Goal: Browse casually: Explore the website without a specific task or goal

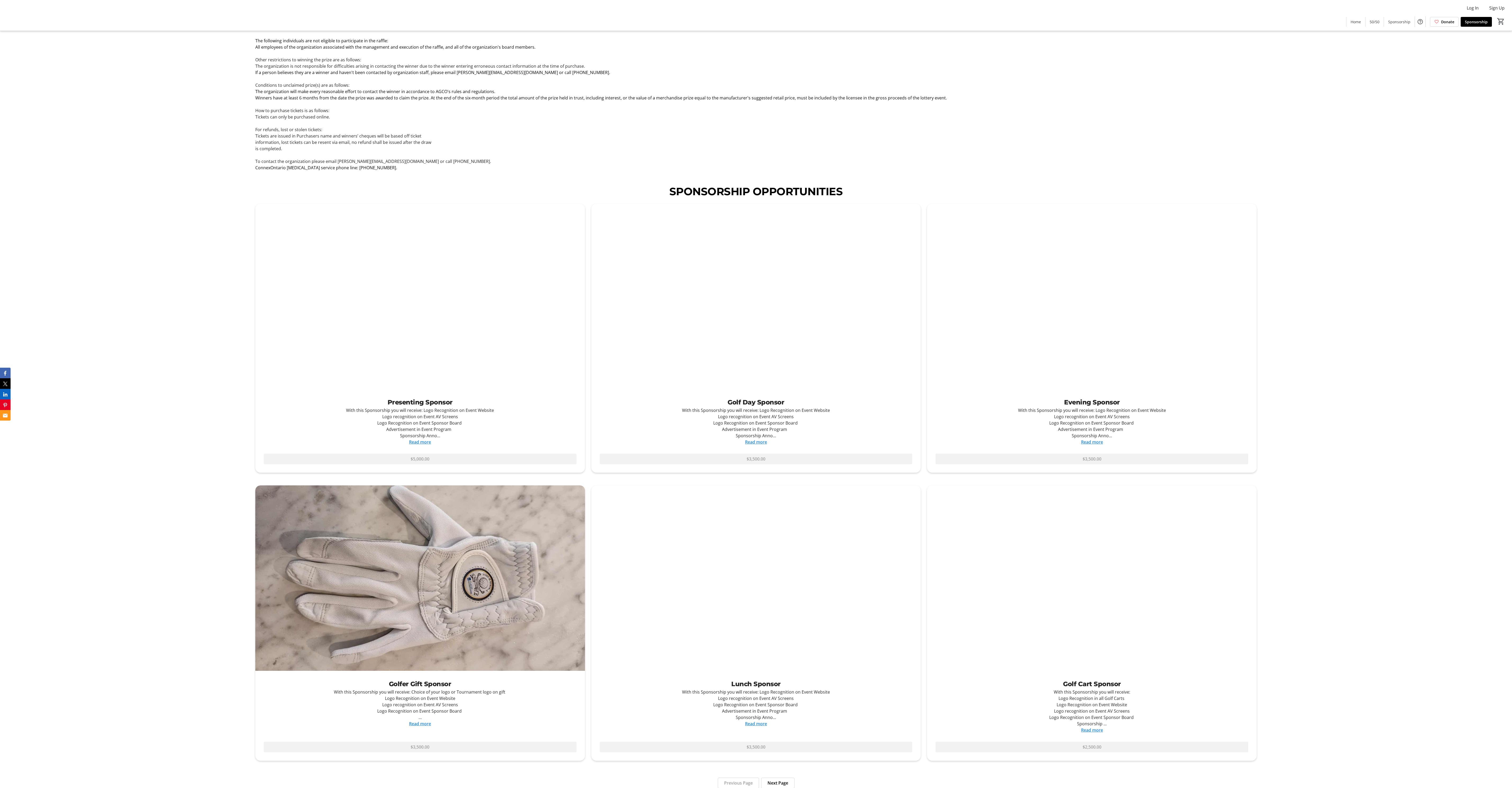
scroll to position [1340, 0]
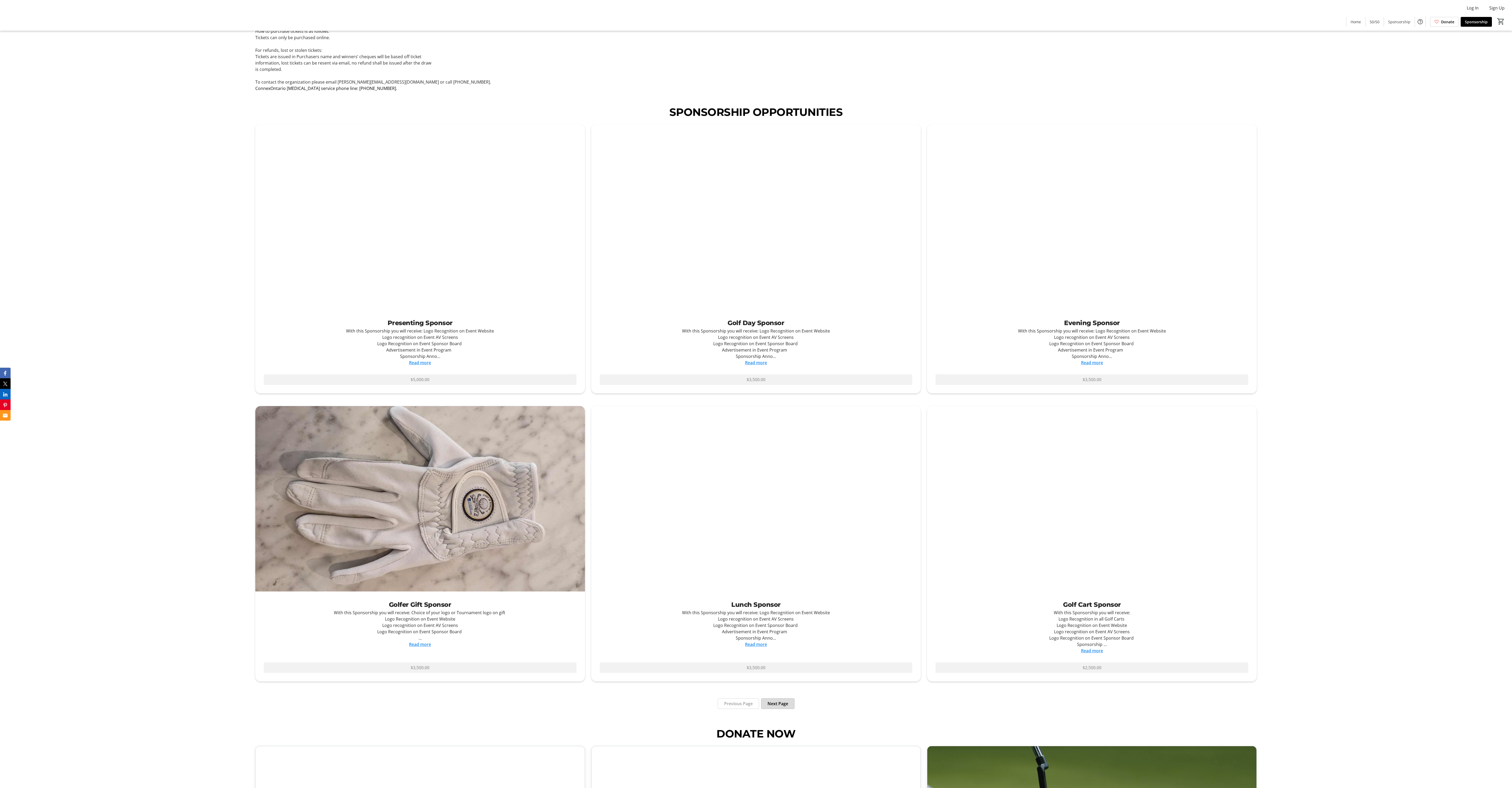
click at [508, 262] on span "Next Page" at bounding box center [778, 704] width 21 height 6
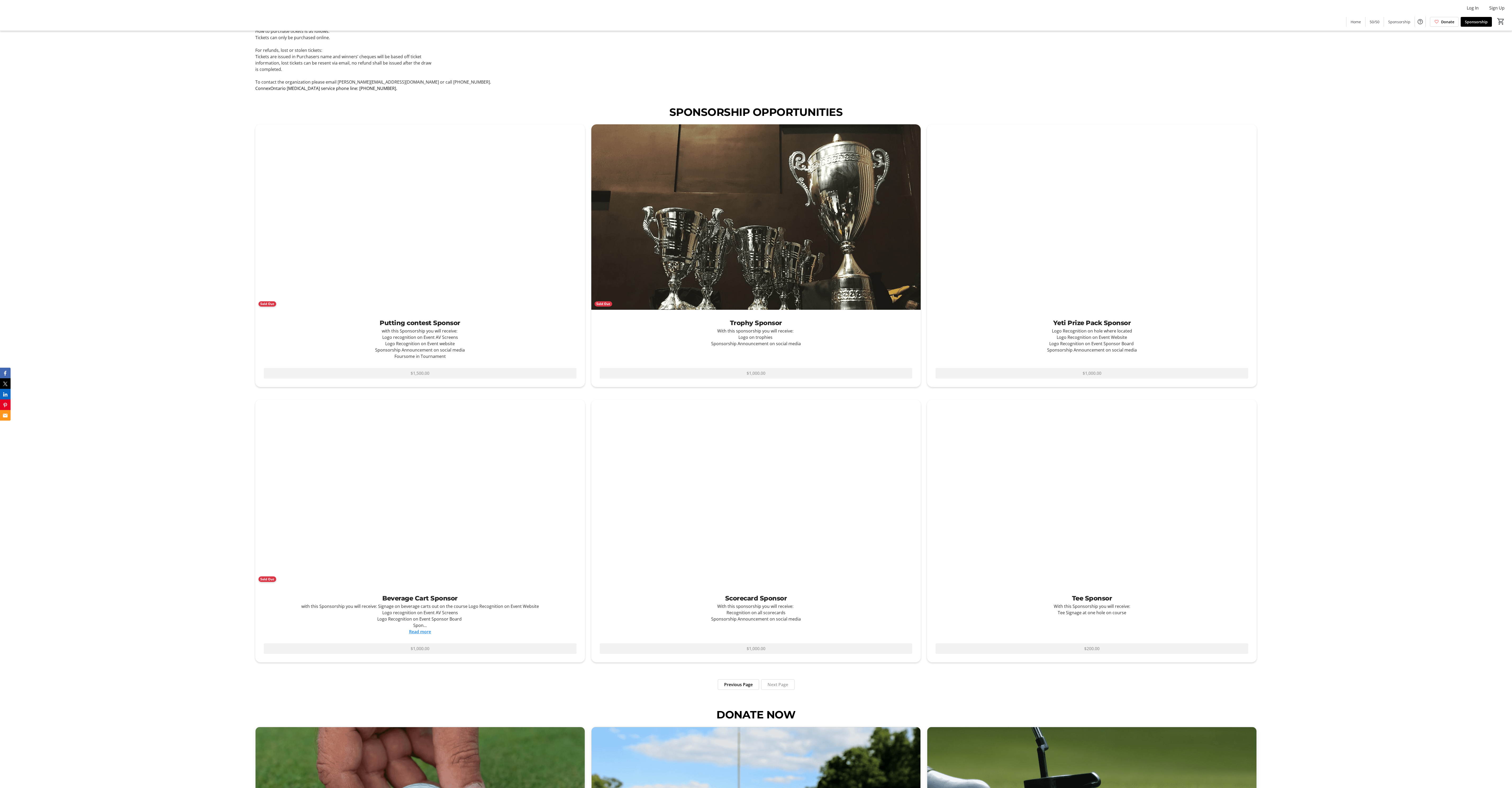
click at [508, 262] on div "Previous Page Next Page" at bounding box center [756, 685] width 1002 height 11
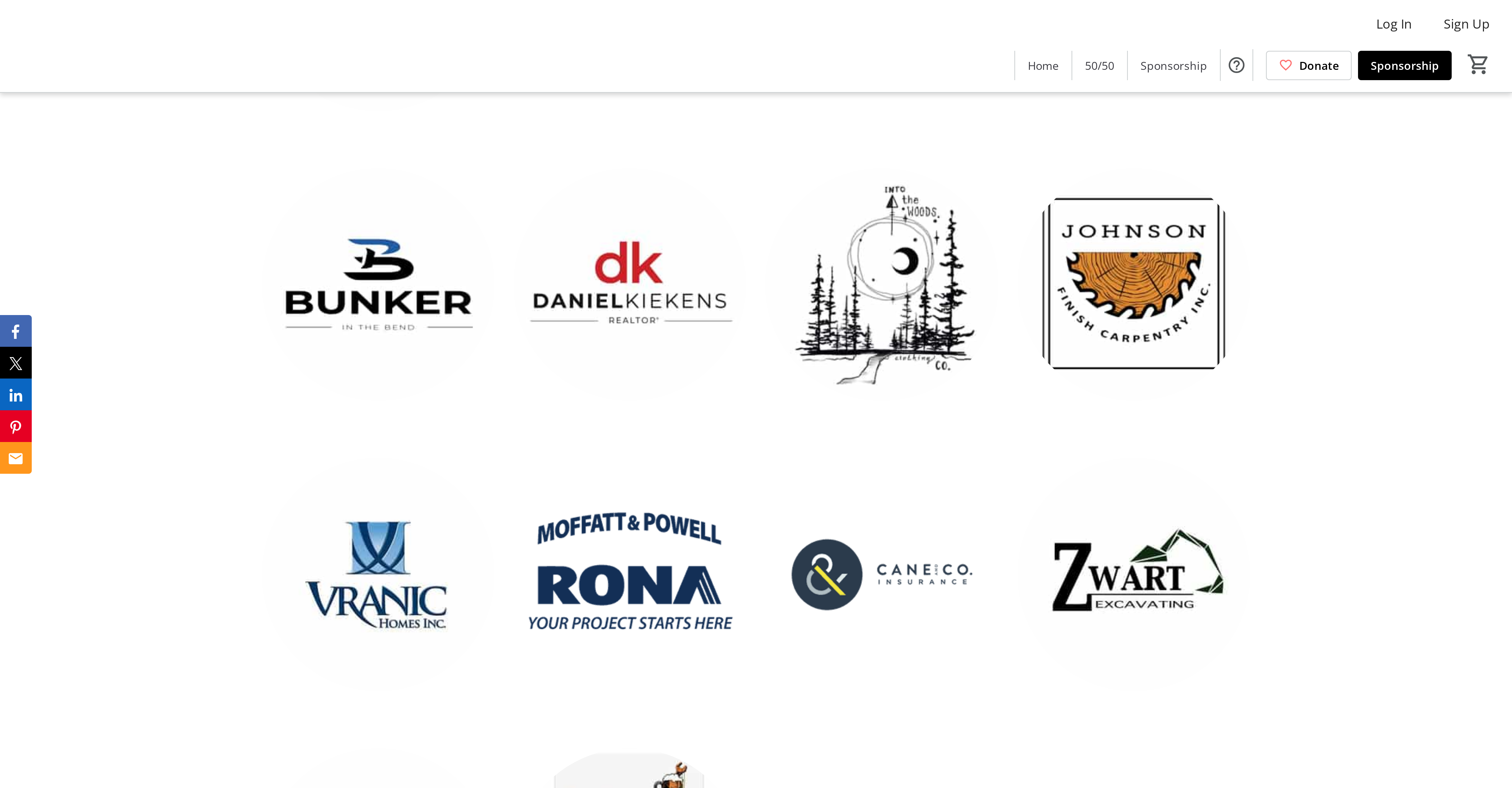
scroll to position [1464, 0]
